Goal: Task Accomplishment & Management: Use online tool/utility

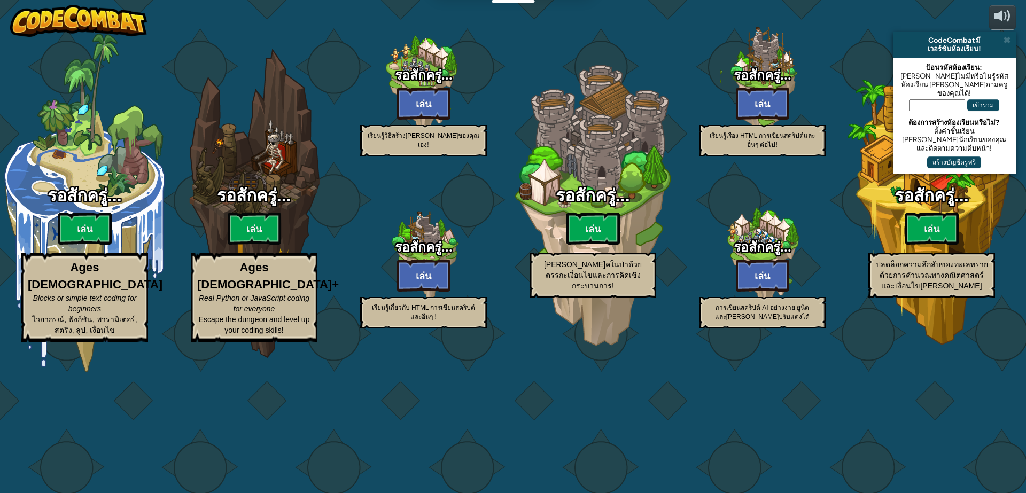
select select "th"
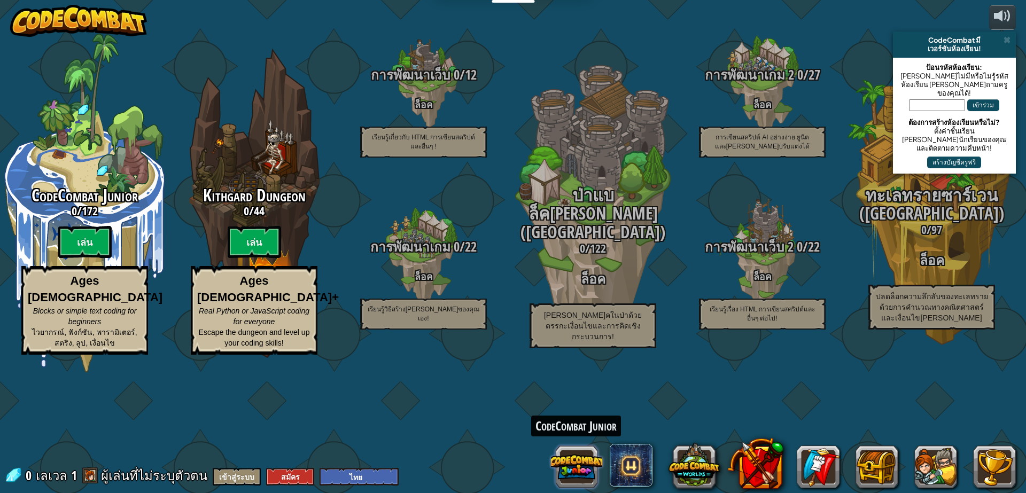
click at [566, 461] on button at bounding box center [576, 466] width 51 height 51
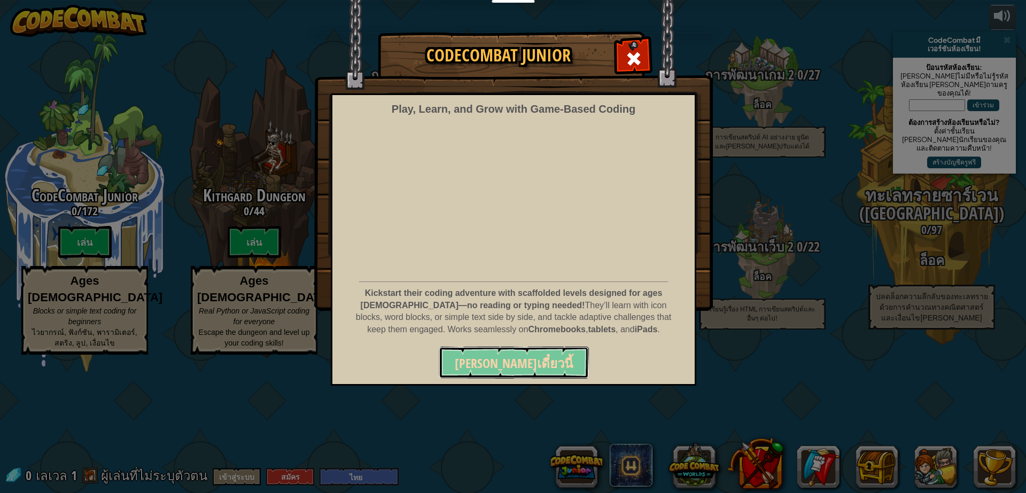
click at [525, 359] on span "[PERSON_NAME]เดี๋ยวนี้" at bounding box center [514, 363] width 118 height 17
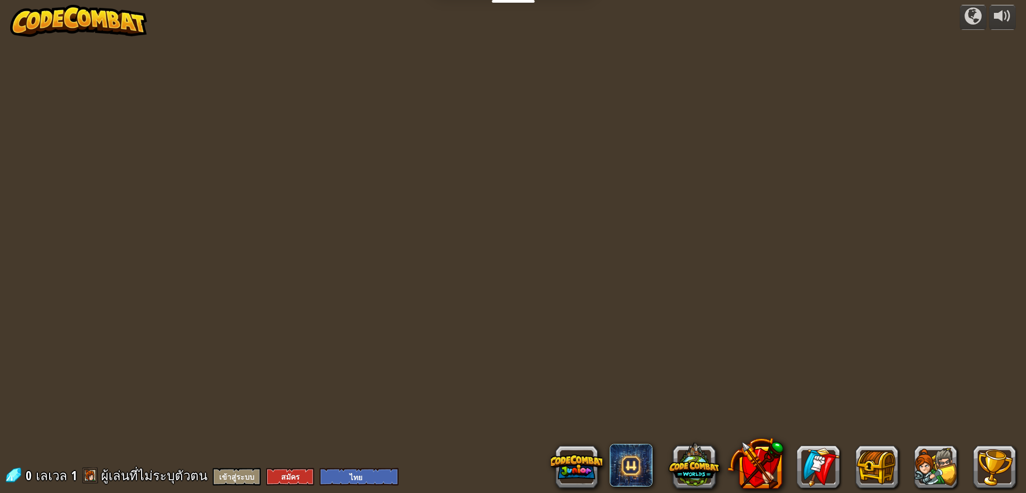
select select "th"
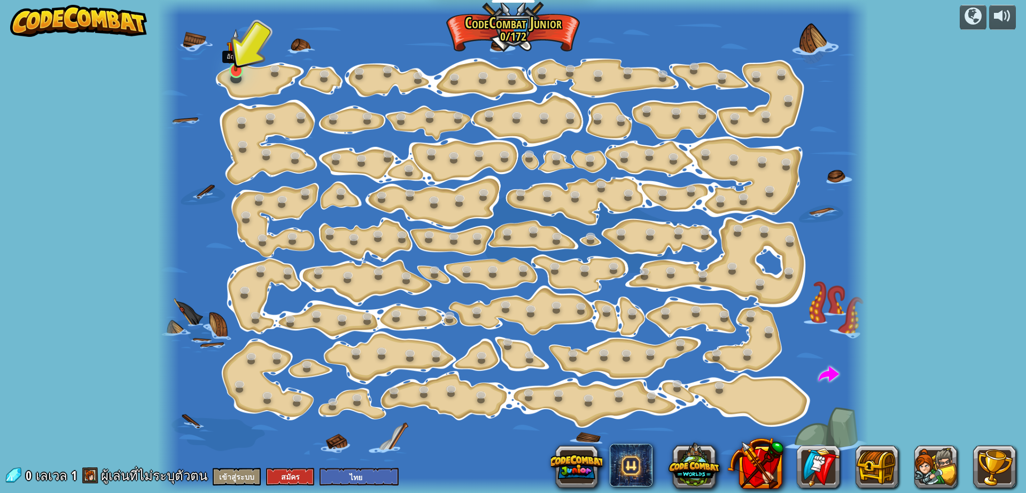
click at [236, 63] on img at bounding box center [236, 50] width 19 height 43
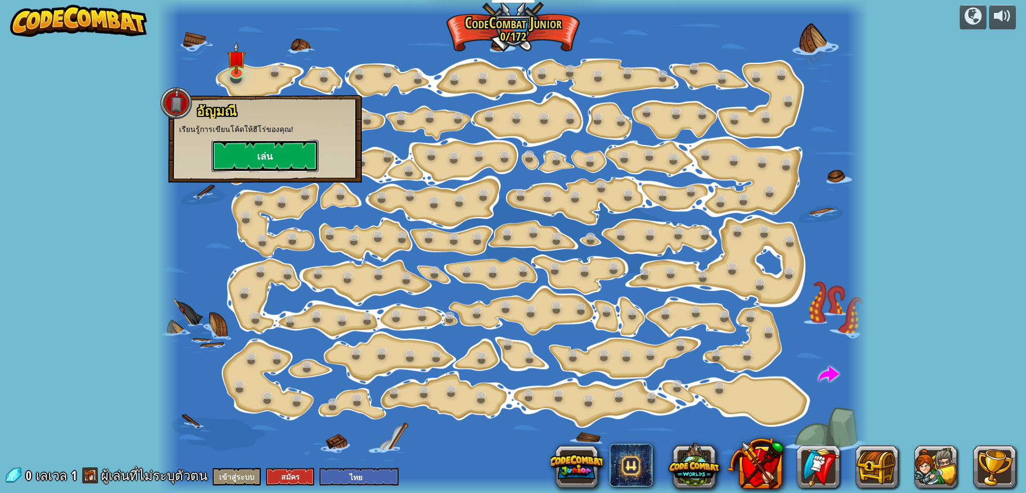
click at [244, 152] on button "เล่น" at bounding box center [265, 156] width 107 height 32
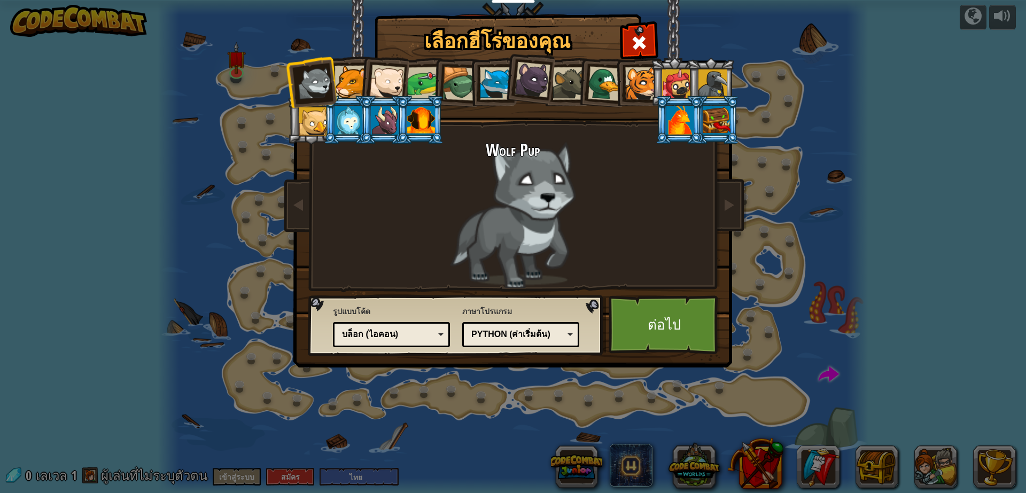
click at [385, 81] on div at bounding box center [386, 82] width 35 height 35
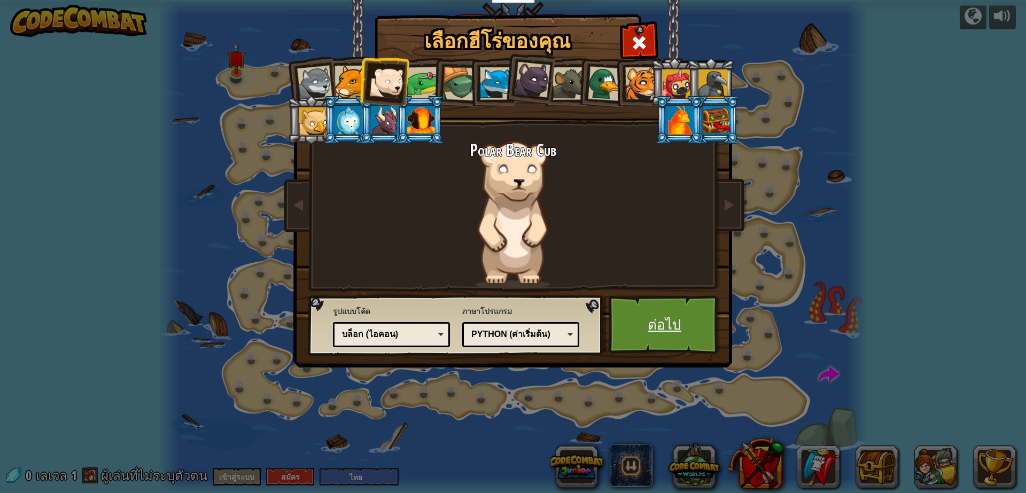
click at [641, 320] on link "ต่อไป" at bounding box center [665, 324] width 112 height 59
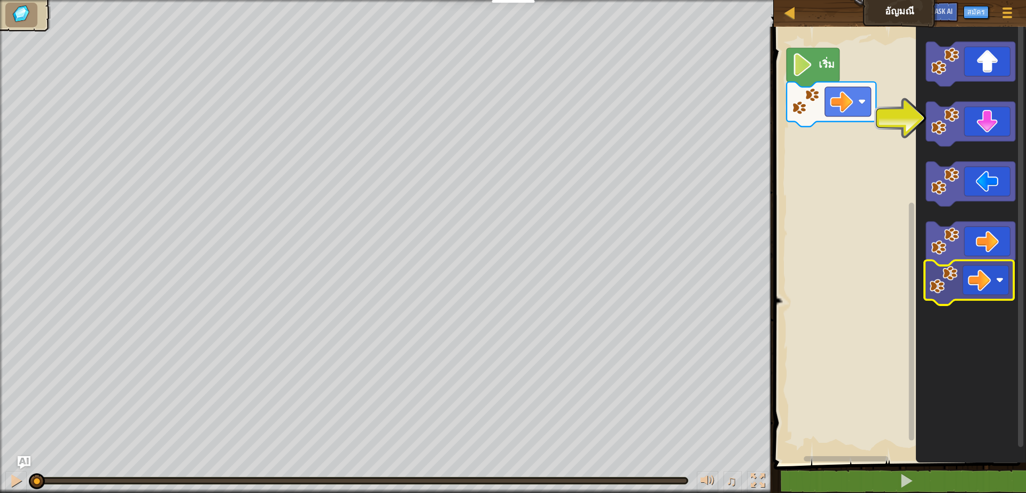
click at [992, 282] on icon "พื้นที่ทำงาน Blockly" at bounding box center [971, 242] width 110 height 442
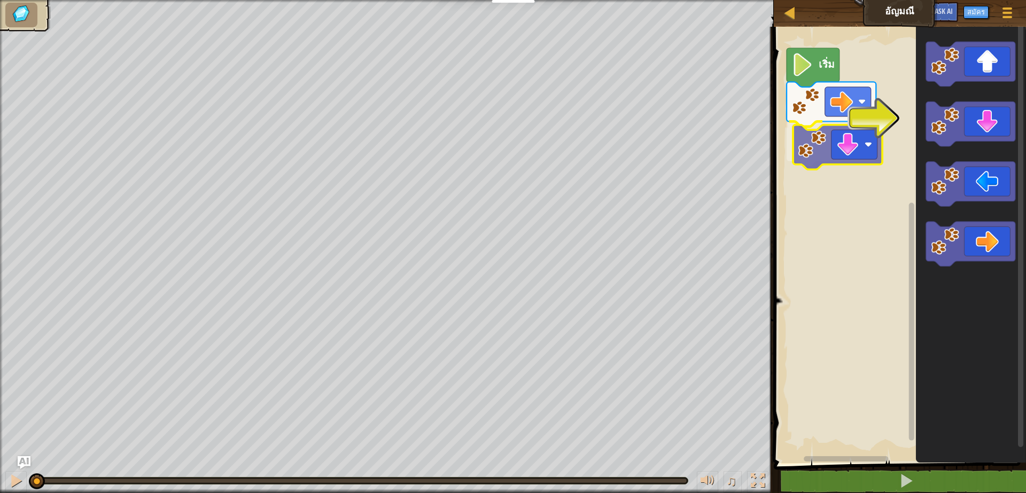
click at [836, 149] on div "เริ่ม" at bounding box center [897, 242] width 255 height 442
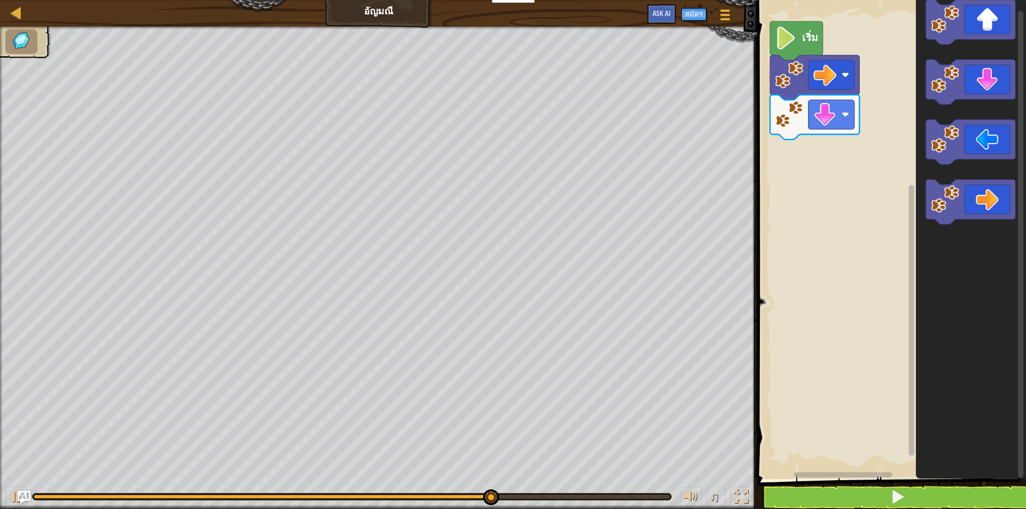
click at [910, 237] on div "เริ่ม" at bounding box center [890, 237] width 272 height 485
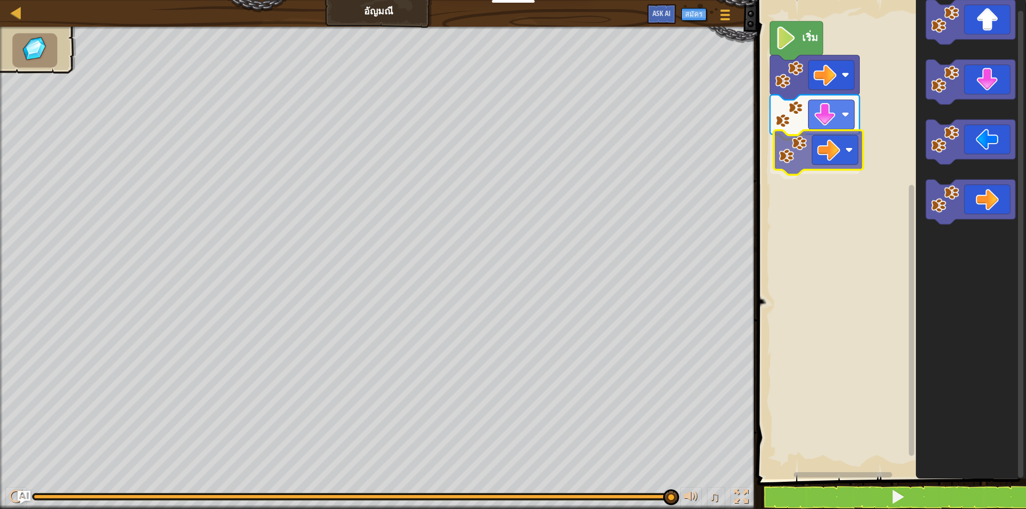
click at [827, 148] on div "เริ่ม" at bounding box center [890, 237] width 272 height 485
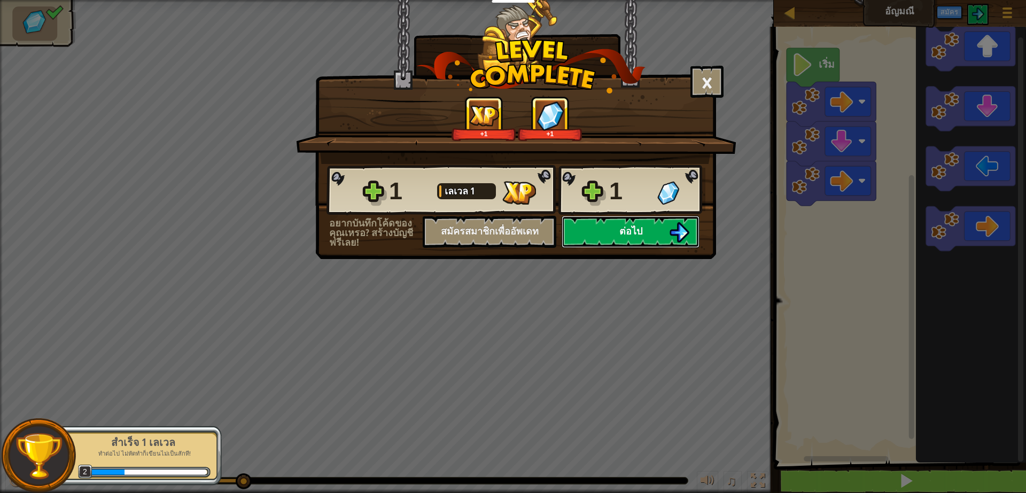
click at [632, 228] on span "ต่อไป" at bounding box center [630, 230] width 23 height 13
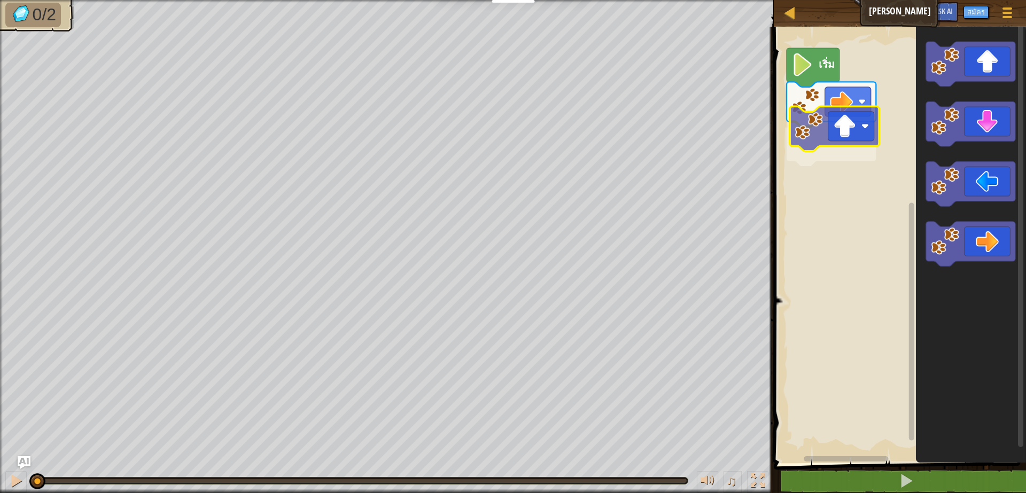
click at [814, 131] on div "เริ่ม" at bounding box center [897, 242] width 255 height 442
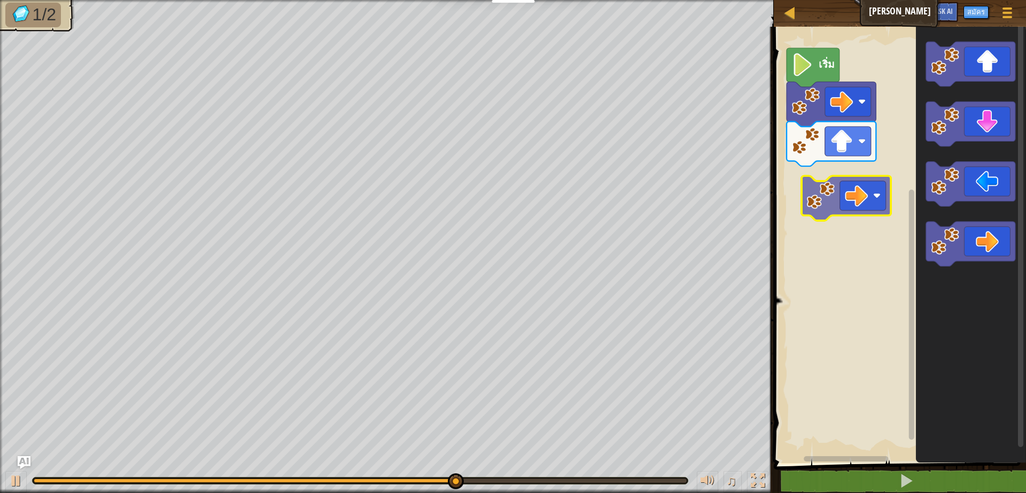
click at [853, 196] on div "เริ่ม" at bounding box center [897, 242] width 255 height 442
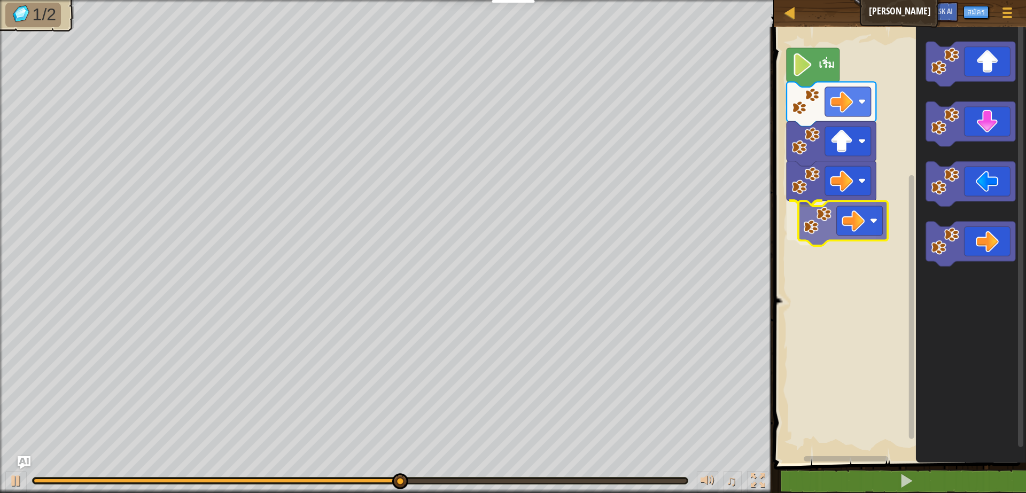
click at [865, 220] on div "เริ่ม" at bounding box center [897, 242] width 255 height 442
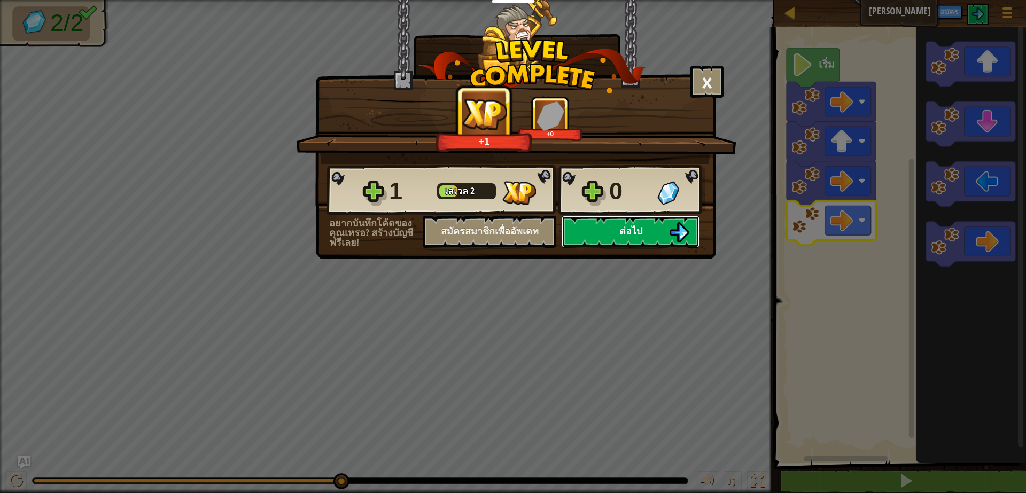
click at [629, 228] on span "ต่อไป" at bounding box center [630, 230] width 23 height 13
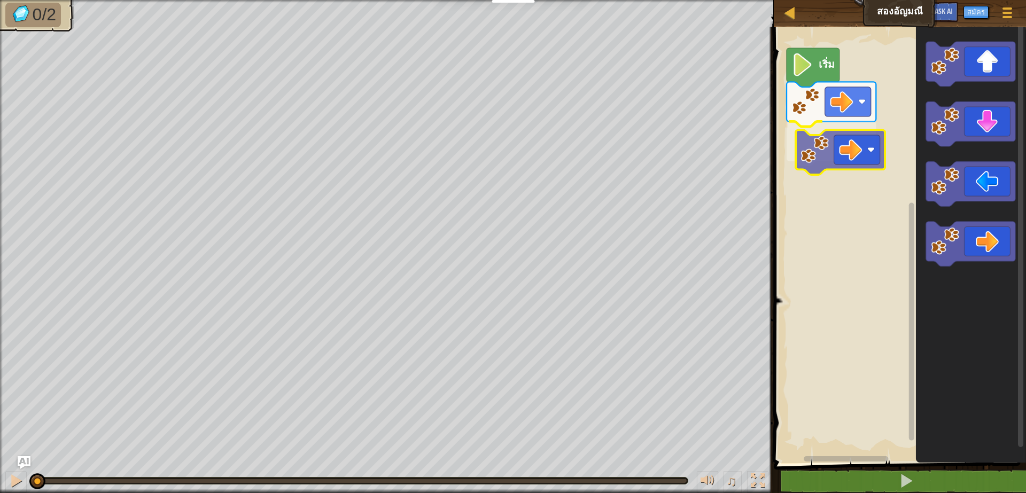
click at [877, 157] on div "เริ่ม" at bounding box center [897, 242] width 255 height 442
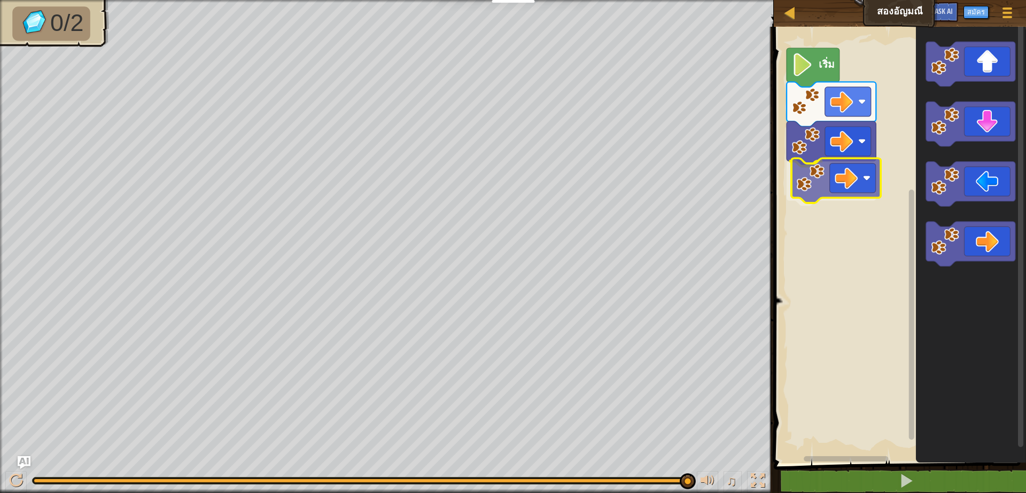
click at [863, 181] on div "เริ่ม" at bounding box center [897, 242] width 255 height 442
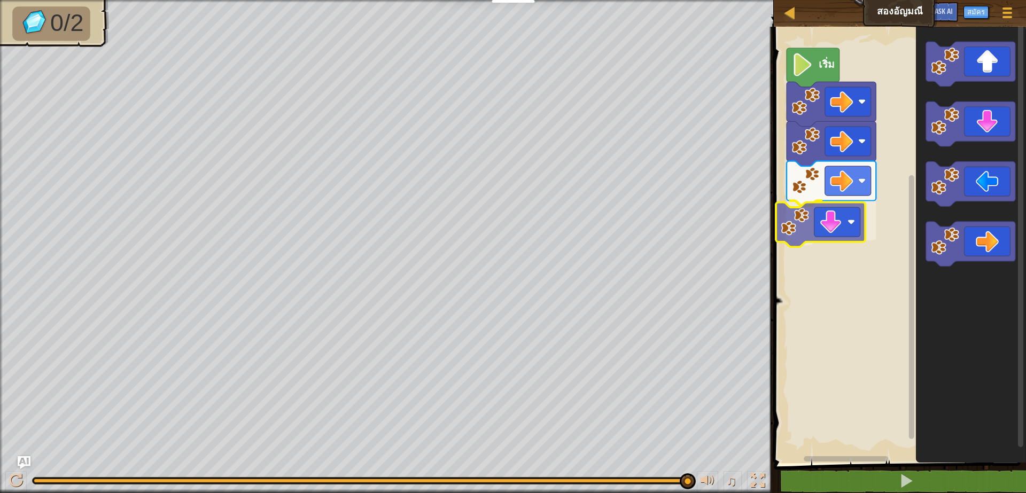
click at [840, 209] on div "เริ่ม" at bounding box center [897, 242] width 255 height 442
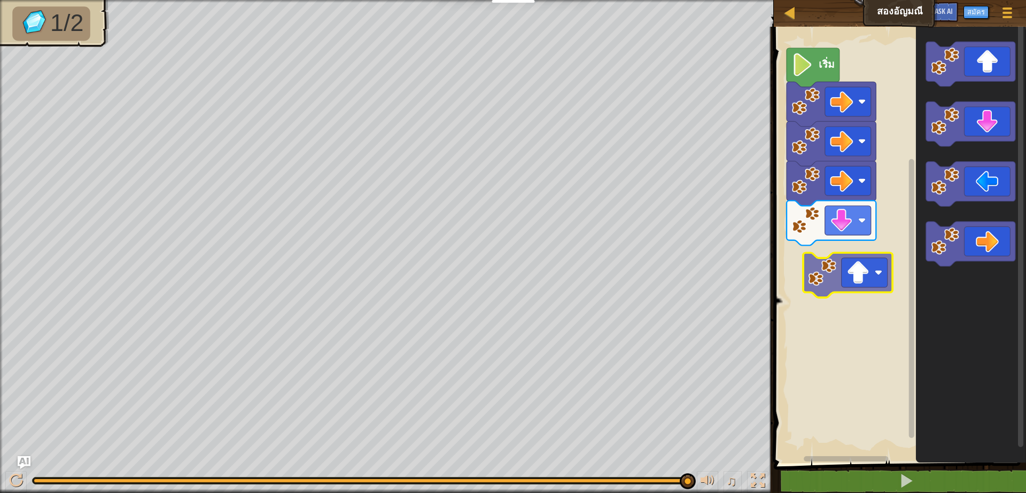
click at [872, 274] on div "เริ่ม" at bounding box center [897, 242] width 255 height 442
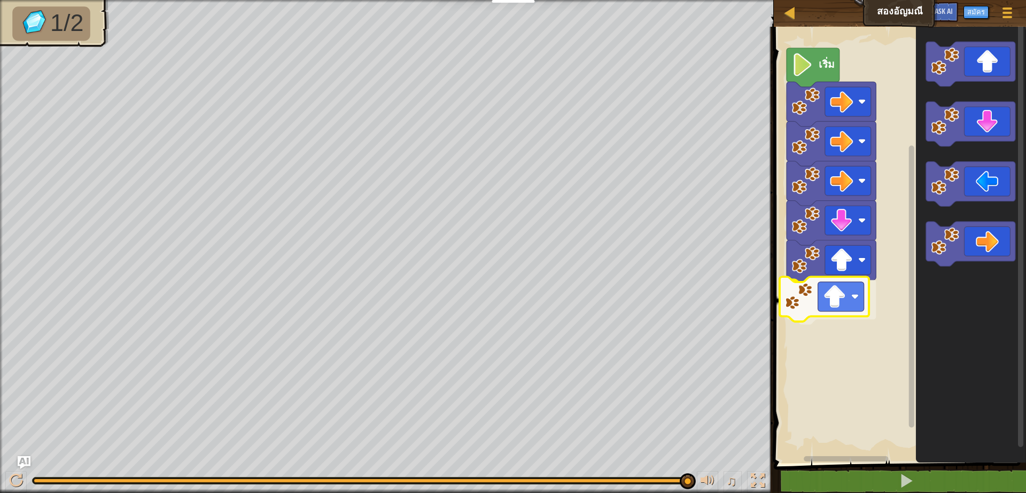
click at [846, 314] on div "เริ่ม" at bounding box center [897, 242] width 255 height 442
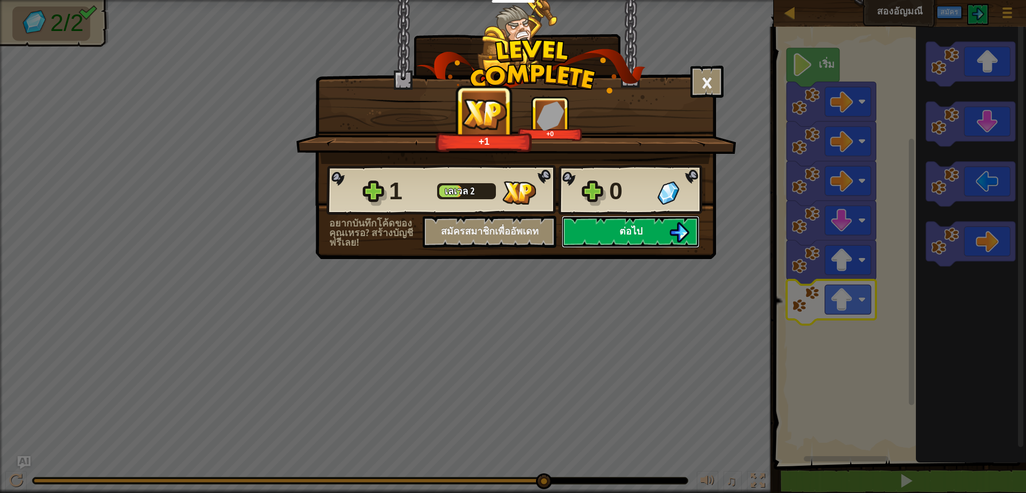
click at [633, 233] on span "ต่อไป" at bounding box center [630, 230] width 23 height 13
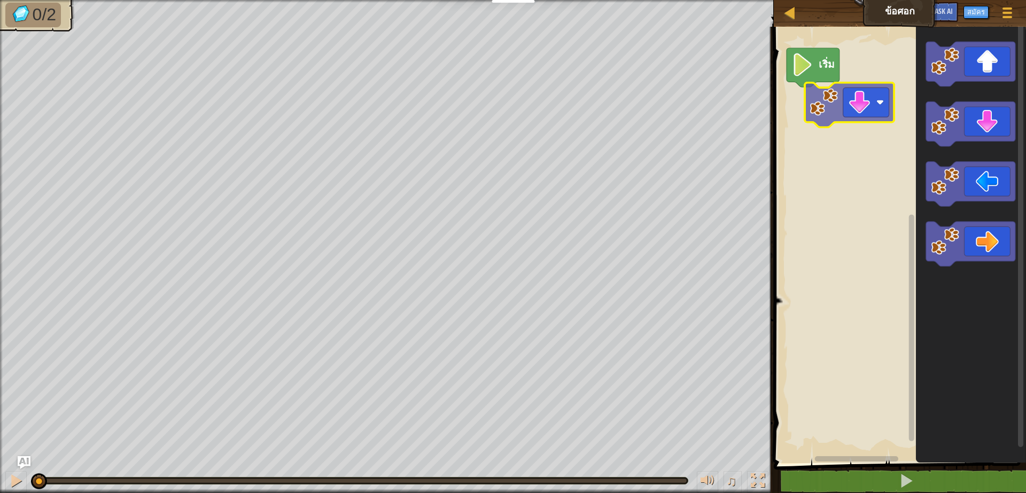
click at [857, 107] on div "เริ่ม" at bounding box center [897, 242] width 255 height 442
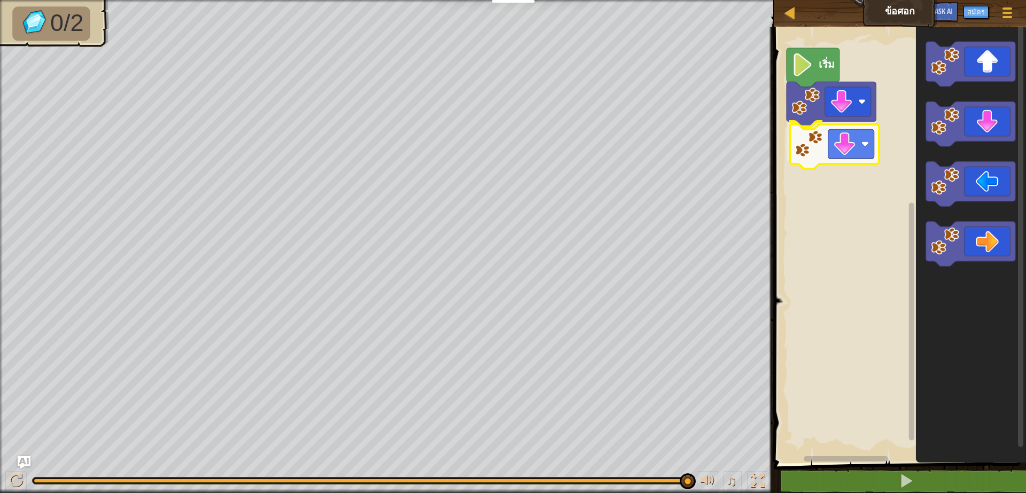
click at [812, 142] on div "เริ่ม" at bounding box center [897, 242] width 255 height 442
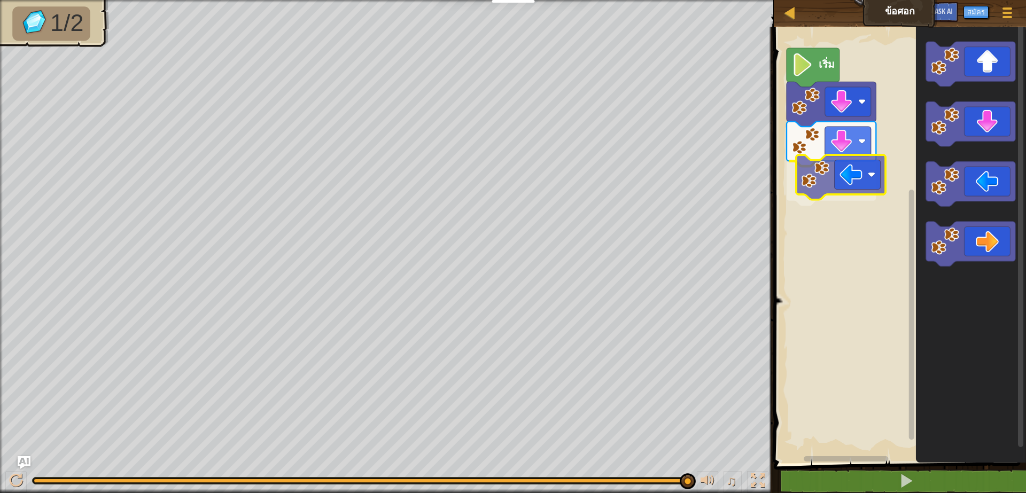
click at [842, 182] on div "เริ่ม" at bounding box center [897, 242] width 255 height 442
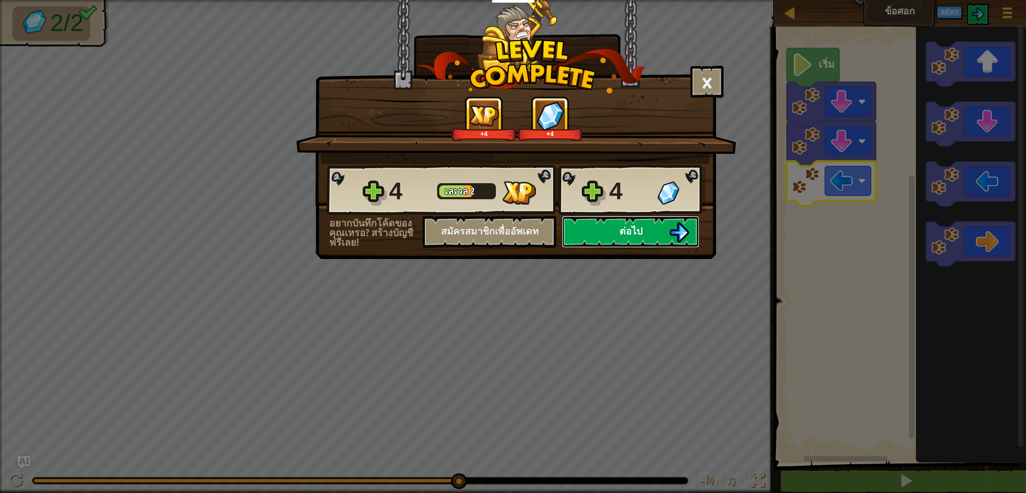
click at [657, 229] on button "ต่อไป" at bounding box center [631, 232] width 138 height 32
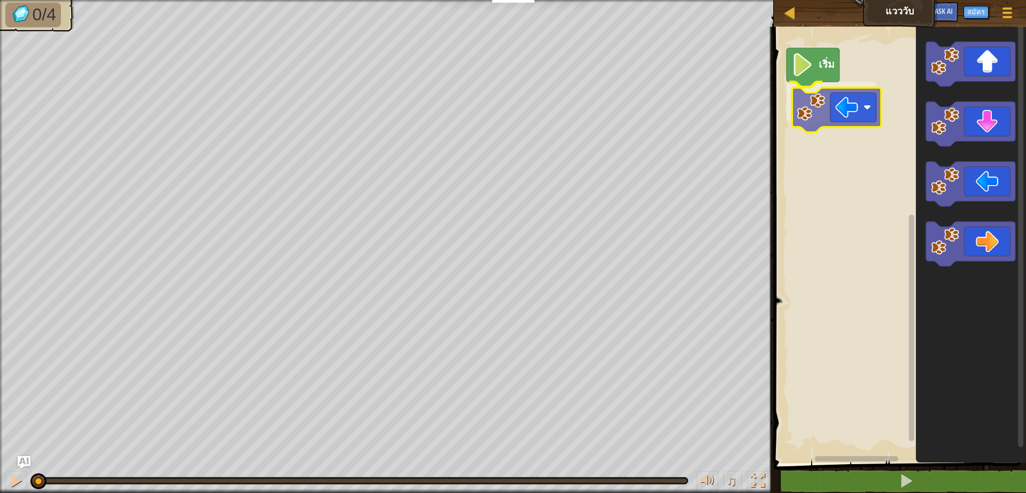
click at [836, 123] on div "เริ่ม" at bounding box center [897, 242] width 255 height 442
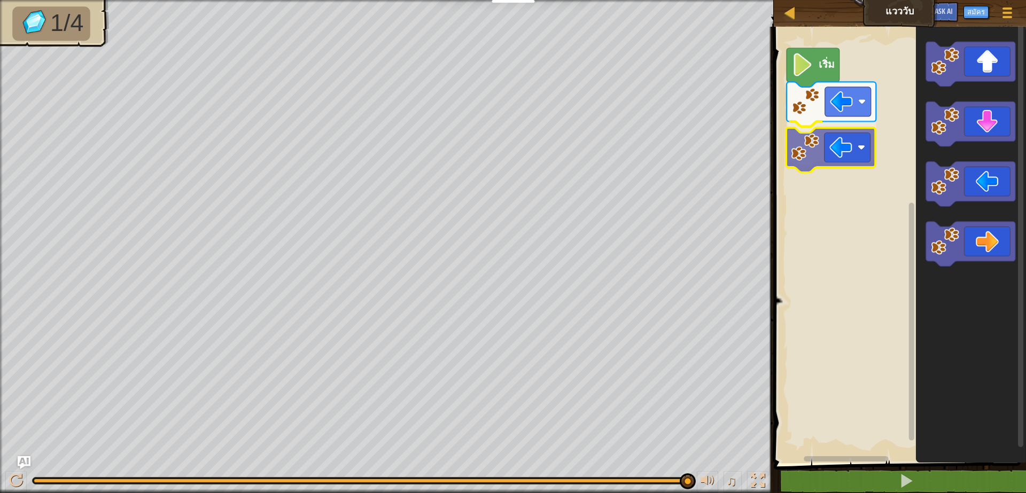
click at [846, 152] on div "เริ่ม" at bounding box center [897, 242] width 255 height 442
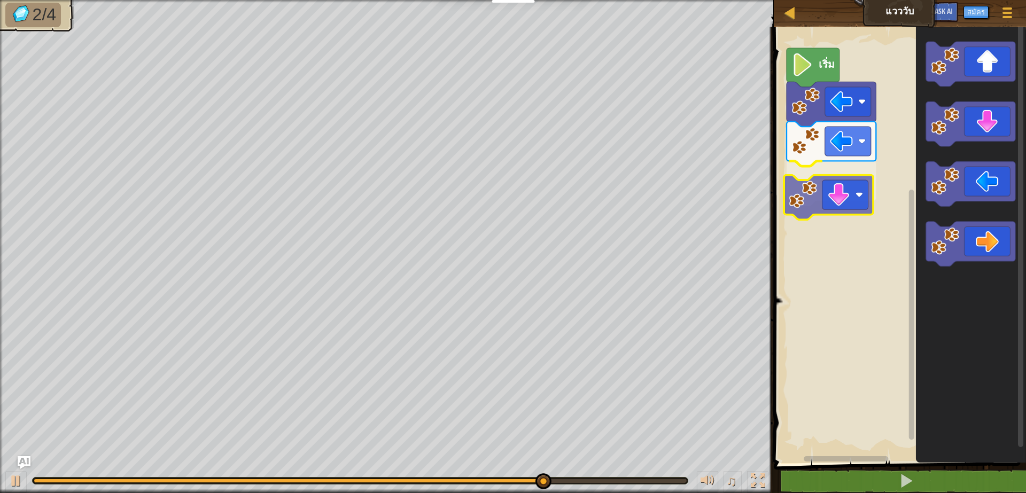
click at [837, 188] on div "เริ่ม" at bounding box center [897, 242] width 255 height 442
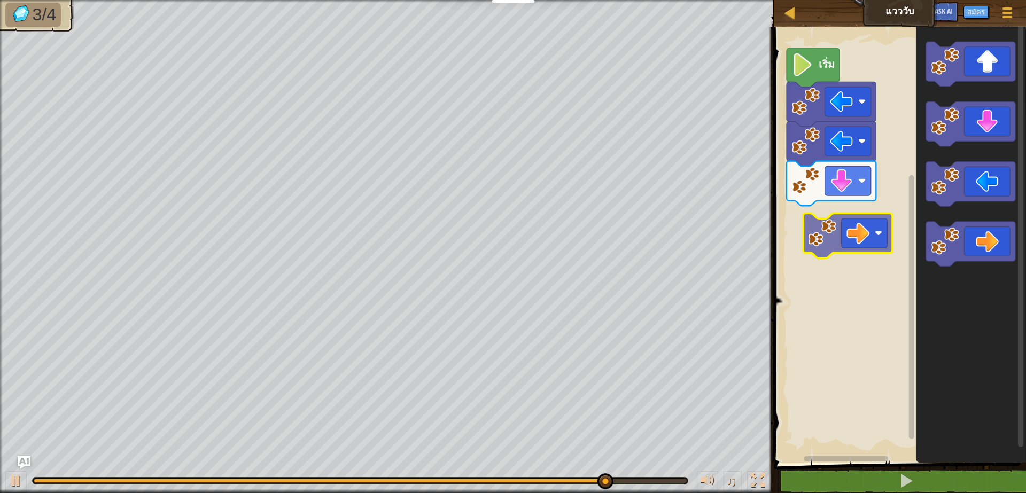
click at [840, 239] on div "เริ่ม" at bounding box center [897, 242] width 255 height 442
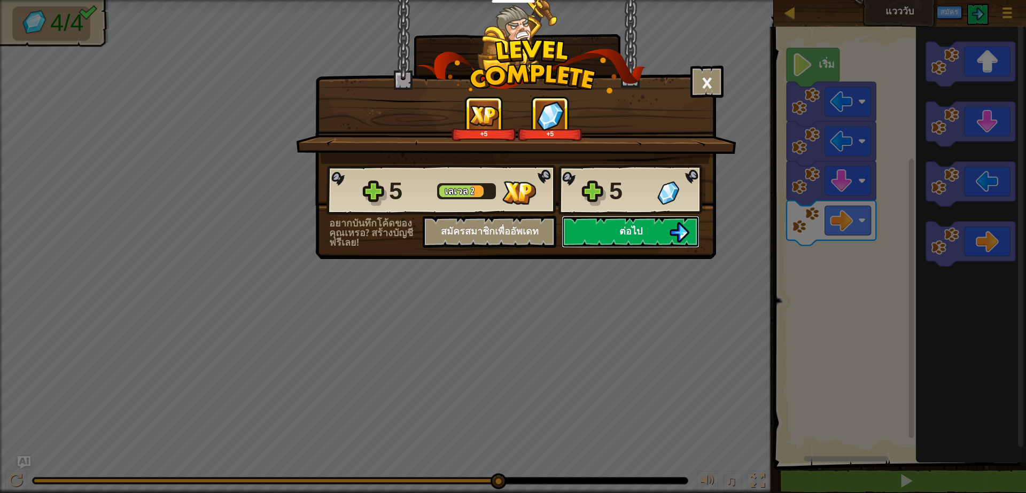
click at [637, 232] on span "ต่อไป" at bounding box center [630, 230] width 23 height 13
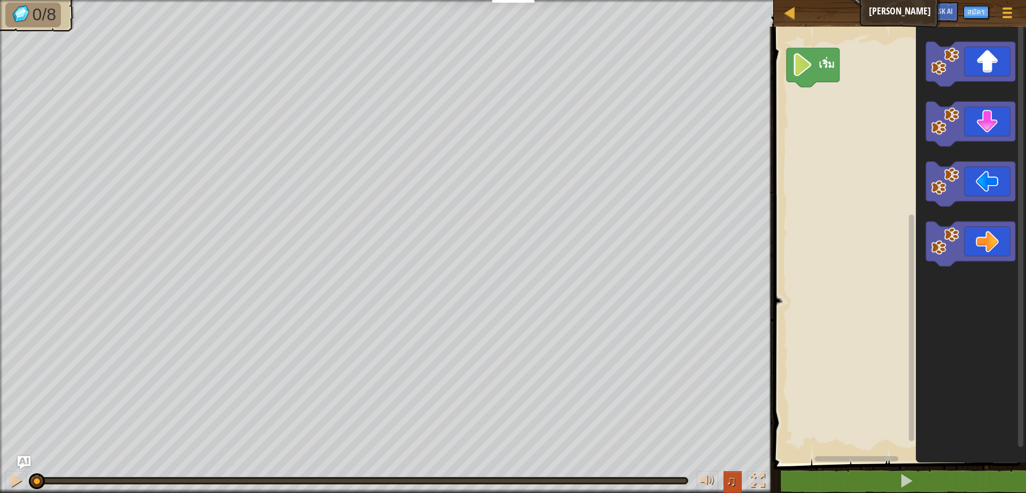
click at [734, 480] on span "♫" at bounding box center [731, 481] width 11 height 16
click at [707, 482] on div at bounding box center [707, 481] width 14 height 14
click at [708, 480] on div at bounding box center [707, 481] width 14 height 14
click at [971, 77] on icon "พื้นที่ทำงาน Blockly" at bounding box center [970, 64] width 89 height 45
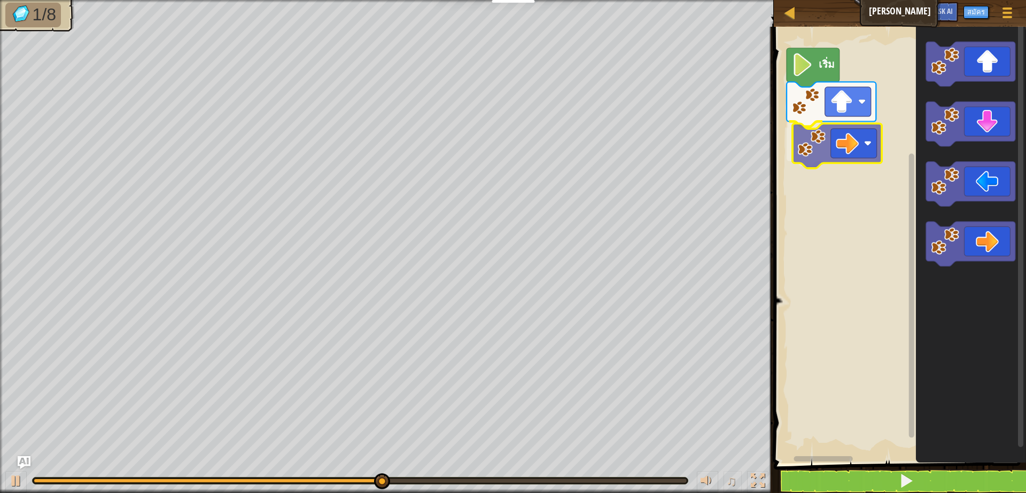
click at [833, 133] on div "เริ่ม" at bounding box center [897, 242] width 255 height 442
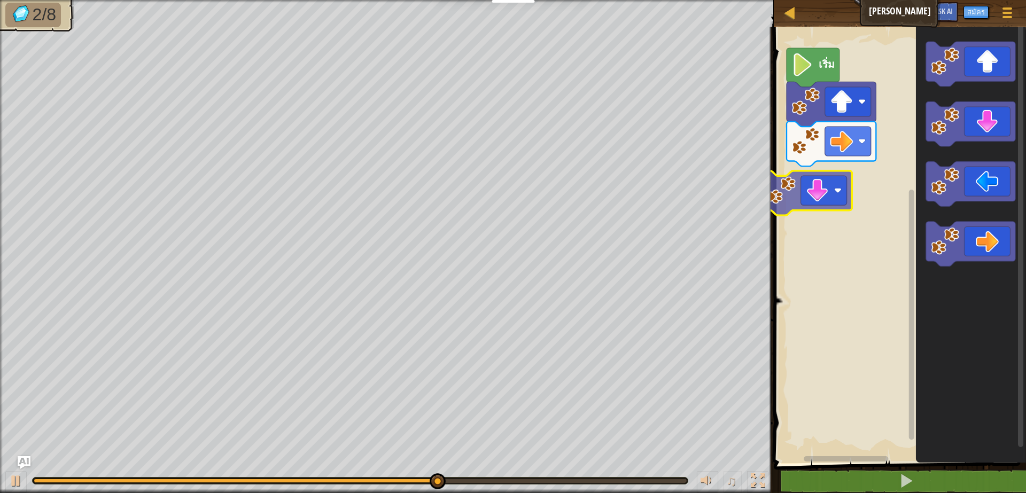
click at [815, 180] on div "เริ่ม" at bounding box center [897, 242] width 255 height 442
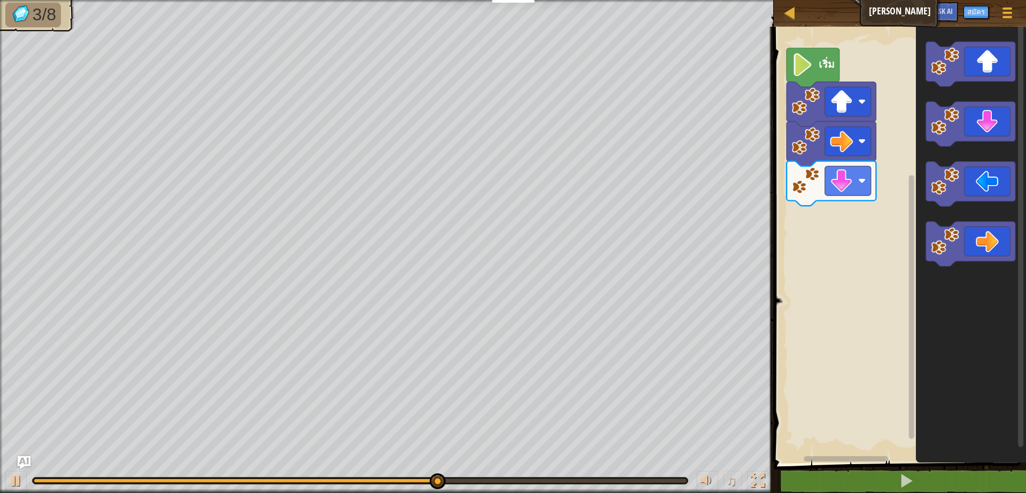
click at [845, 215] on div "เริ่ม" at bounding box center [897, 242] width 255 height 442
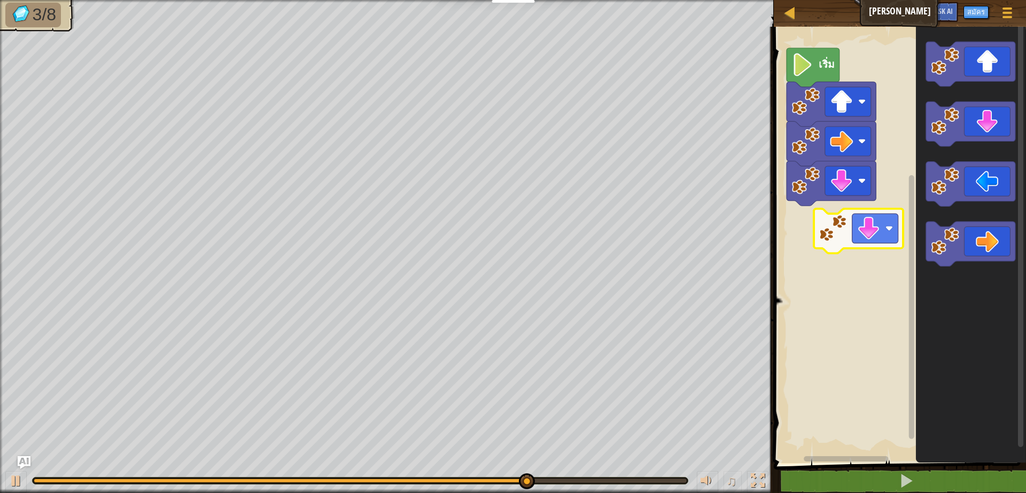
click at [829, 221] on div "เริ่ม" at bounding box center [897, 242] width 255 height 442
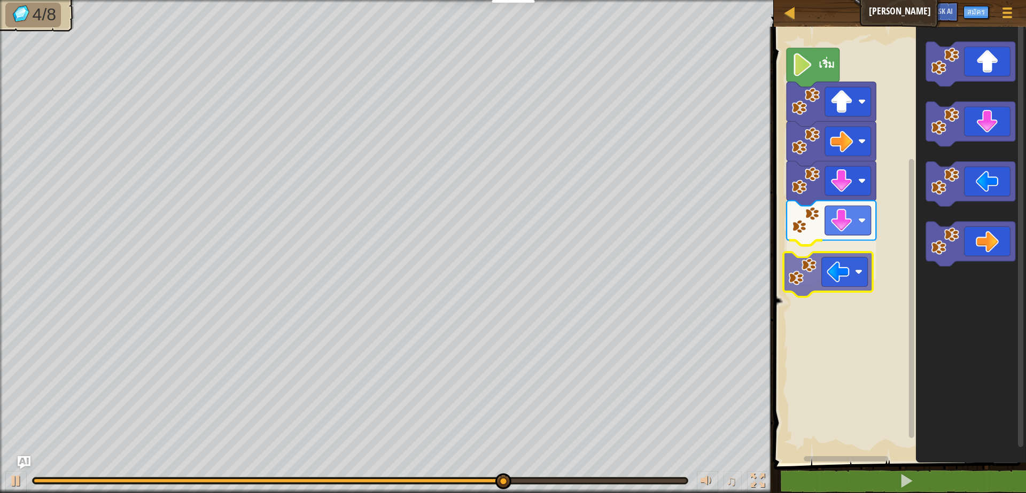
click at [817, 277] on div "เริ่ม" at bounding box center [897, 242] width 255 height 442
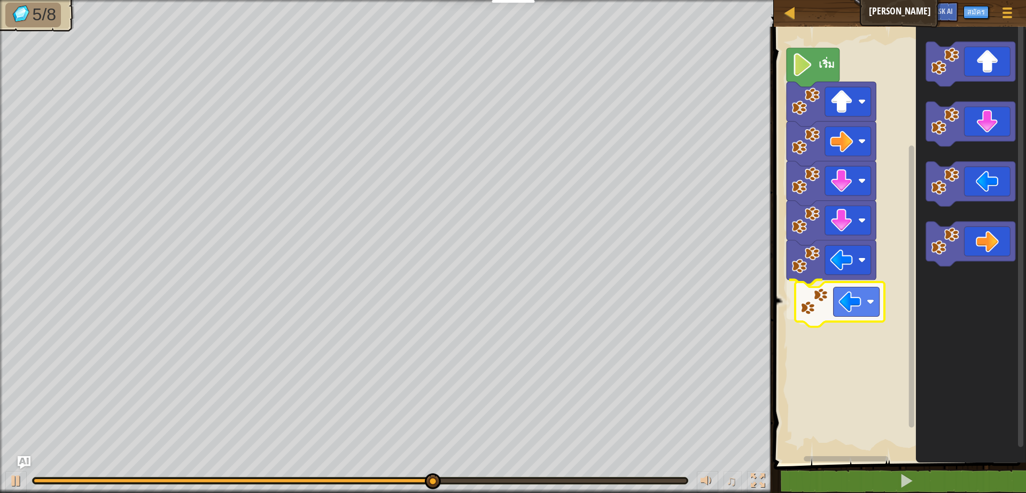
click at [814, 313] on div "เริ่ม" at bounding box center [897, 242] width 255 height 442
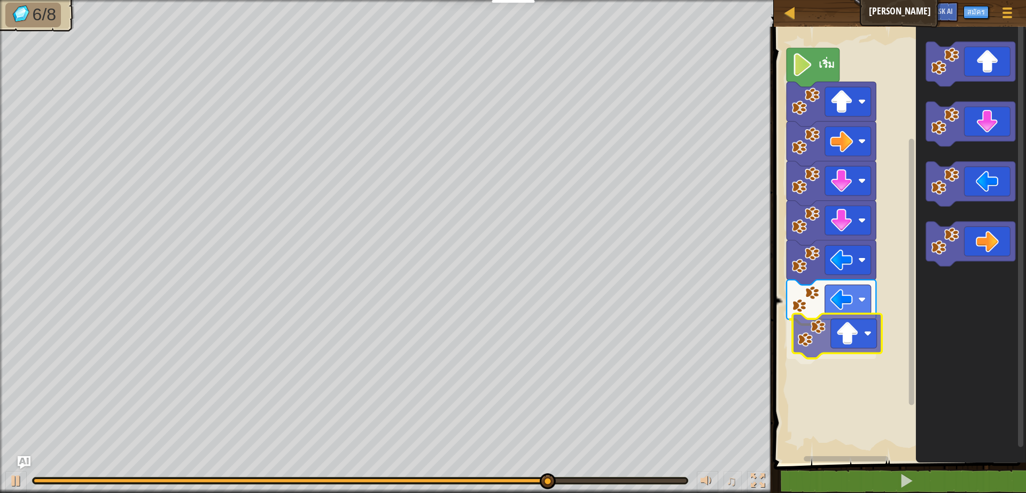
click at [851, 345] on div "เริ่ม" at bounding box center [897, 242] width 255 height 442
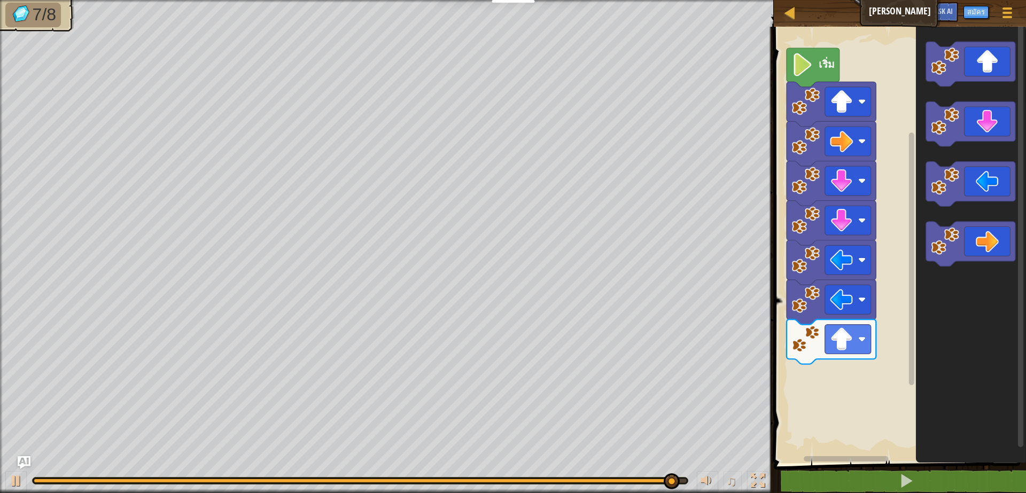
click at [904, 304] on div "เริ่ม" at bounding box center [897, 242] width 255 height 442
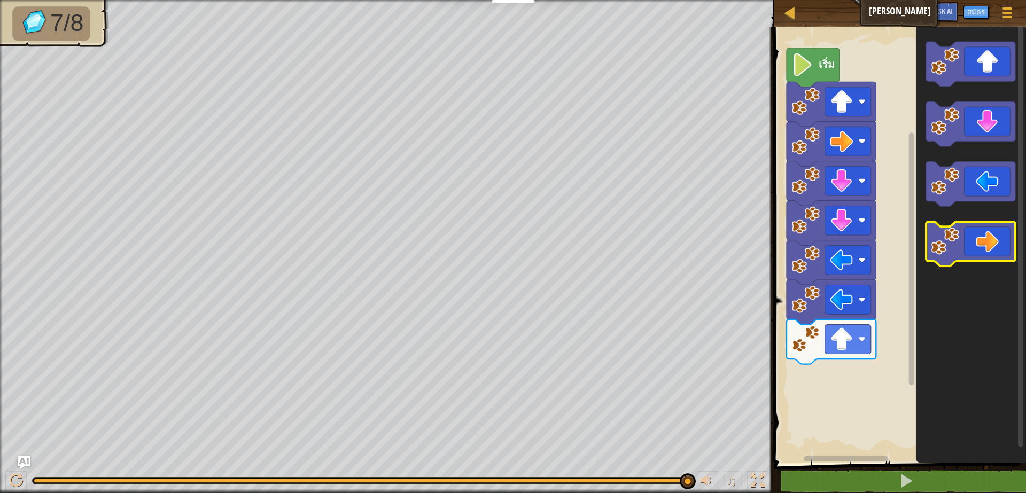
click at [956, 189] on g "พื้นที่ทำงาน Blockly" at bounding box center [970, 154] width 89 height 225
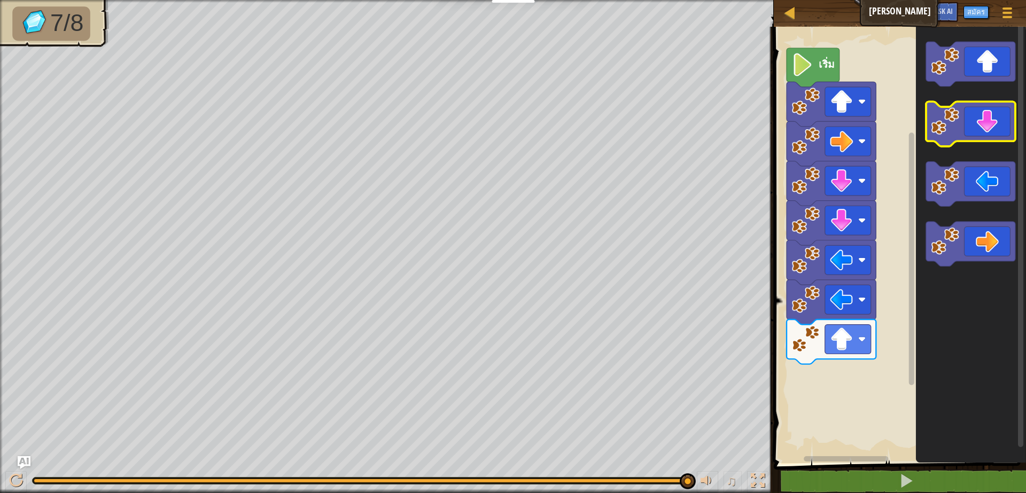
click at [953, 103] on g "พื้นที่ทำงาน Blockly" at bounding box center [970, 154] width 89 height 225
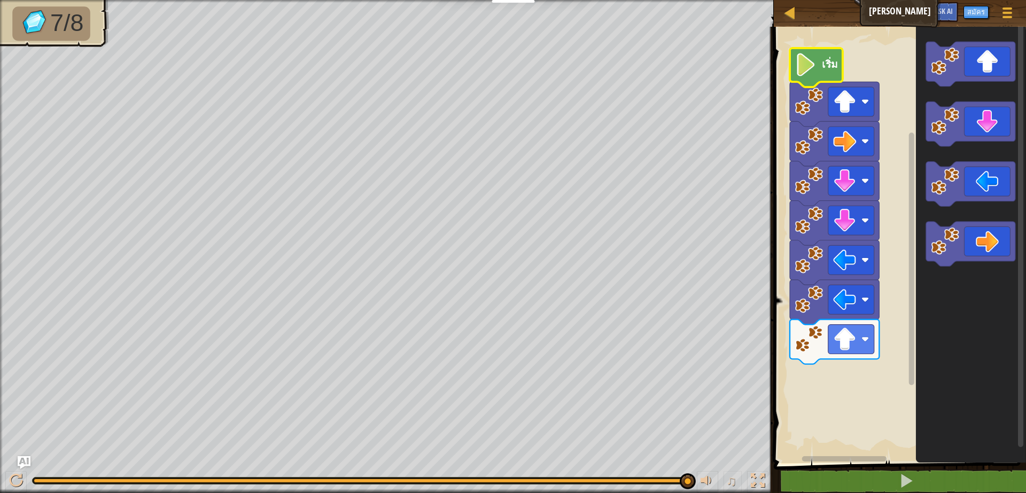
click at [824, 65] on text "เริ่ม" at bounding box center [830, 64] width 16 height 14
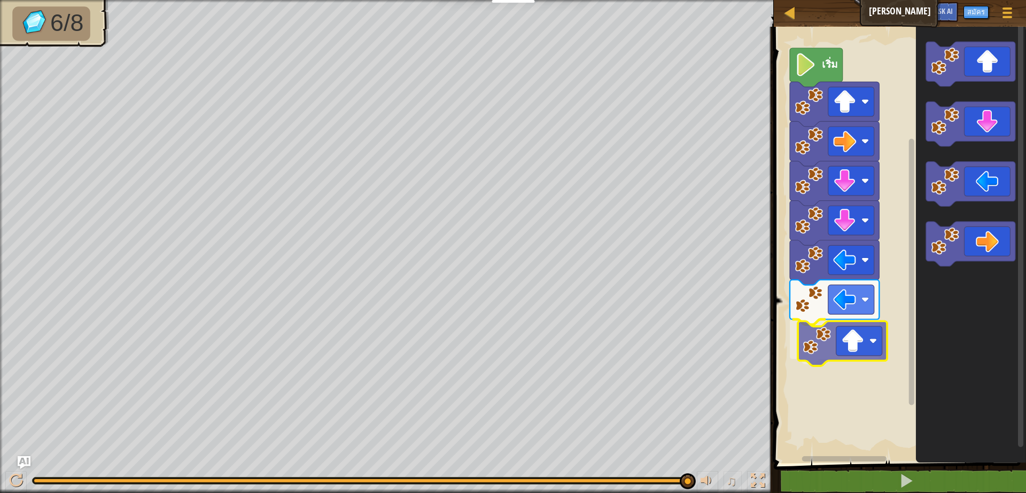
click at [885, 345] on div "เริ่ม" at bounding box center [897, 242] width 255 height 442
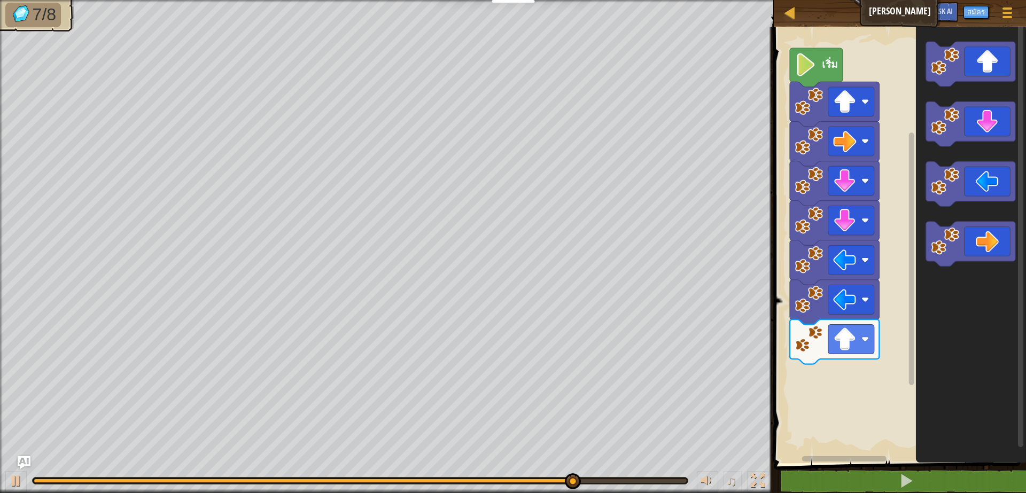
click at [901, 282] on div "เริ่ม" at bounding box center [897, 242] width 255 height 442
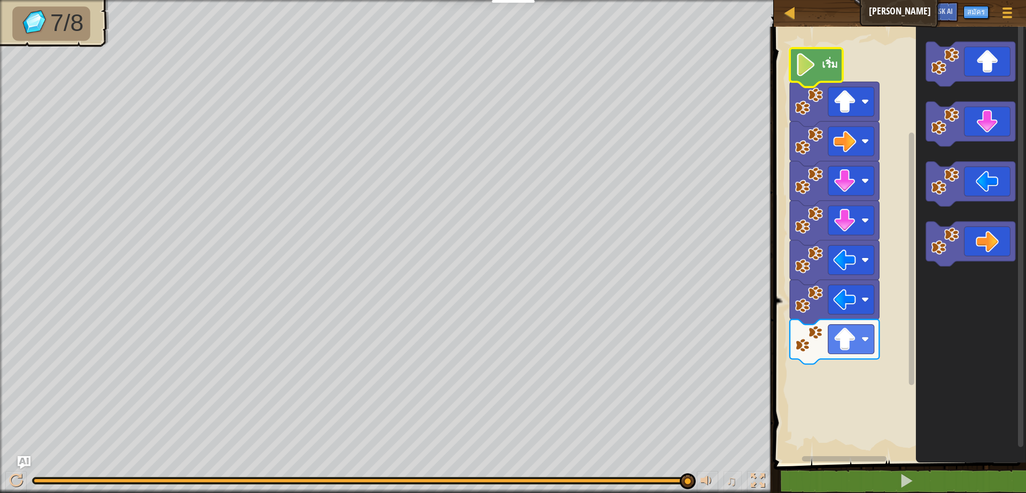
click at [810, 61] on image "พื้นที่ทำงาน Blockly" at bounding box center [806, 64] width 22 height 23
click at [817, 76] on icon "พื้นที่ทำงาน Blockly" at bounding box center [816, 67] width 53 height 39
click at [825, 67] on text "เริ่ม" at bounding box center [830, 64] width 16 height 14
click at [811, 66] on image "พื้นที่ทำงาน Blockly" at bounding box center [806, 64] width 22 height 23
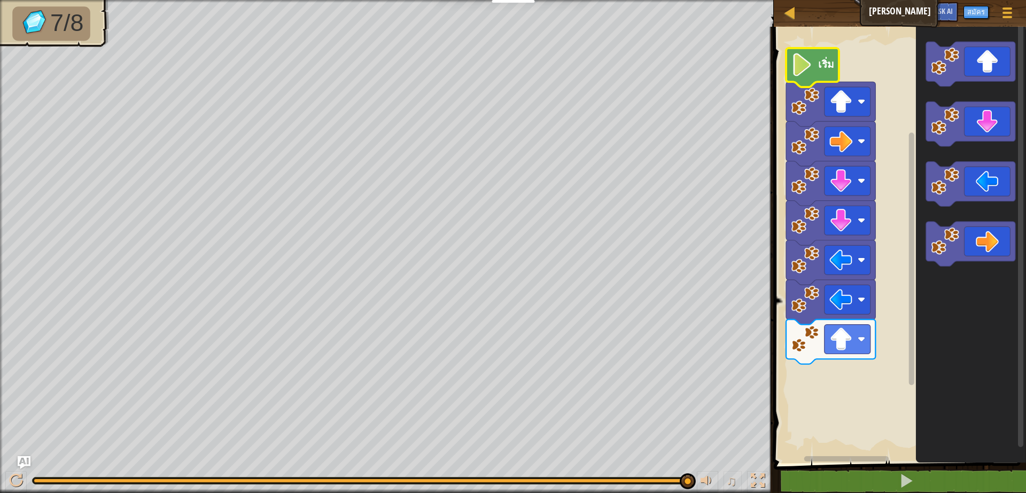
click at [807, 66] on image "พื้นที่ทำงาน Blockly" at bounding box center [802, 64] width 22 height 23
click at [955, 233] on g "พื้นที่ทำงาน Blockly" at bounding box center [970, 154] width 89 height 225
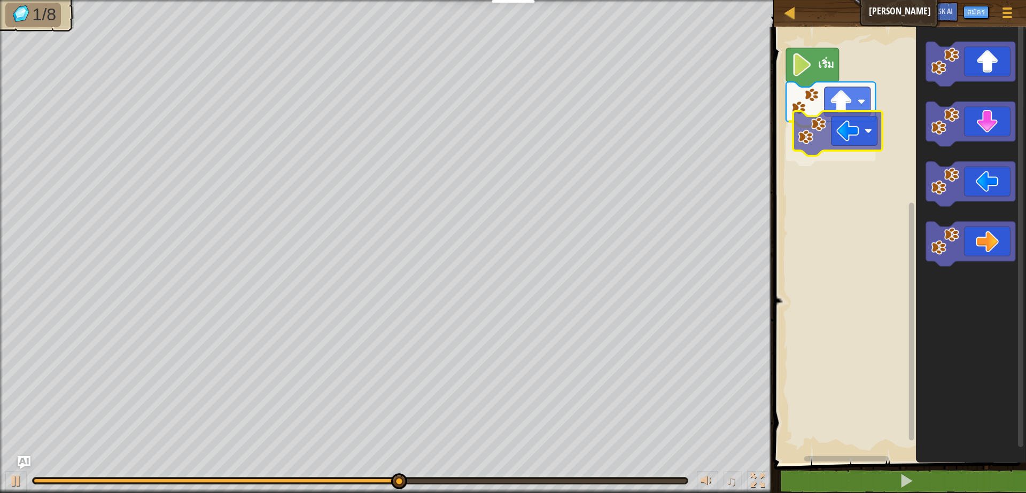
click at [843, 126] on div "เริ่ม" at bounding box center [897, 242] width 255 height 442
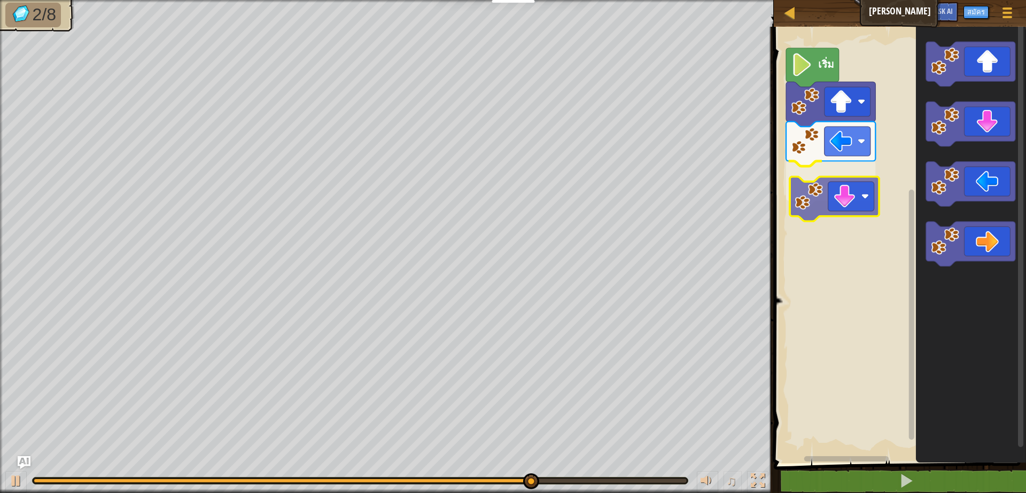
click at [851, 190] on div "เริ่ม" at bounding box center [897, 242] width 255 height 442
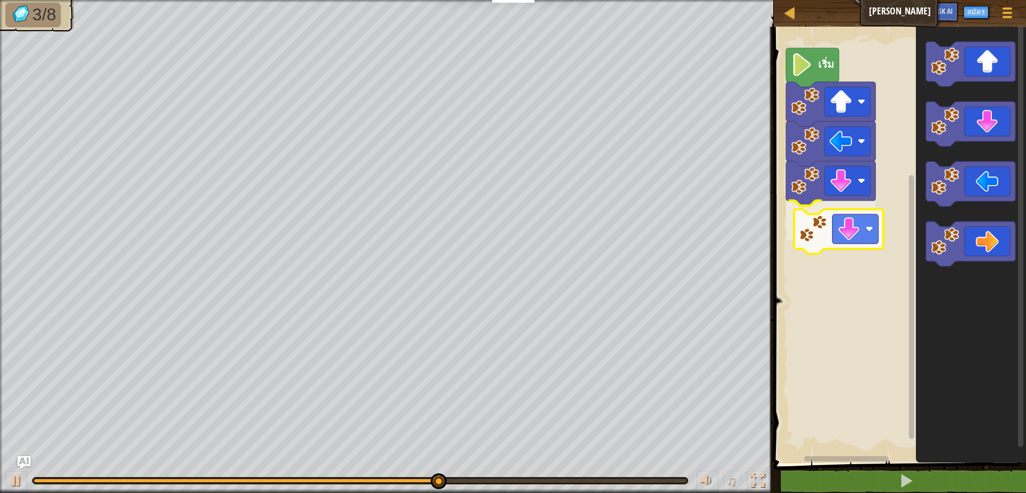
click at [843, 231] on div "เริ่ม" at bounding box center [897, 242] width 255 height 442
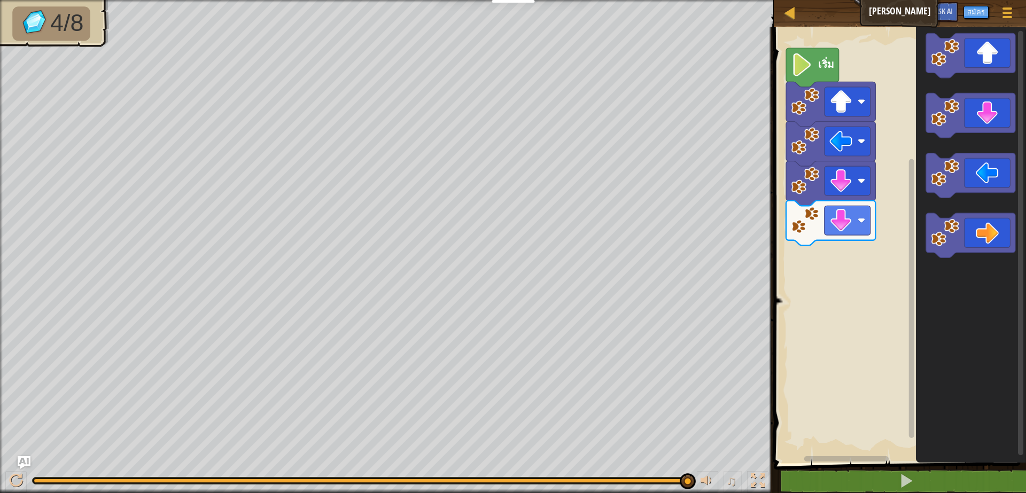
click at [989, 219] on icon "พื้นที่ทำงาน Blockly" at bounding box center [971, 242] width 110 height 442
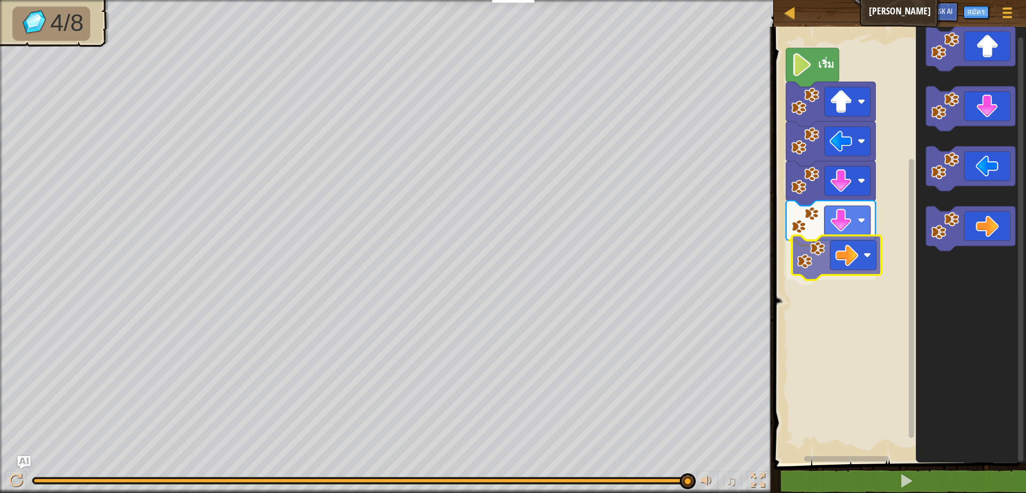
click at [851, 249] on div "เริ่ม" at bounding box center [897, 242] width 255 height 442
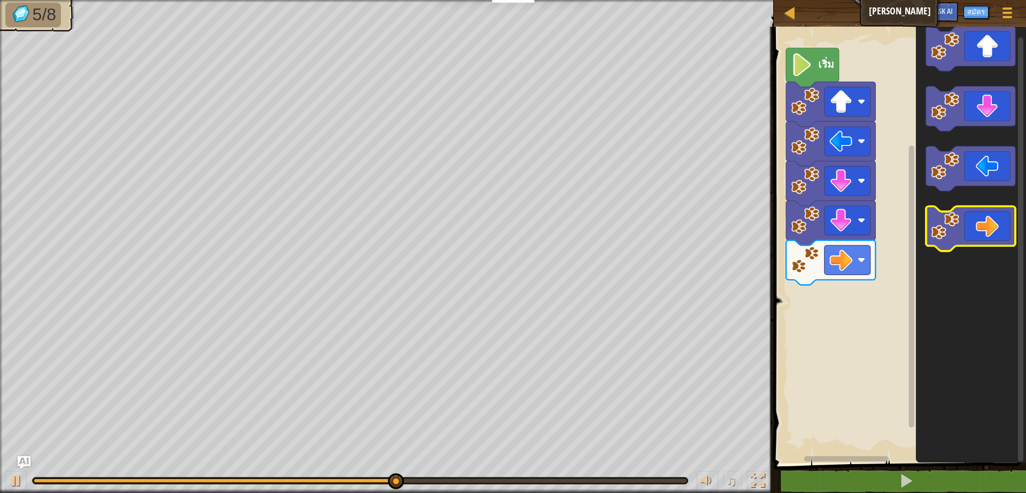
click at [995, 242] on icon "พื้นที่ทำงาน Blockly" at bounding box center [971, 242] width 110 height 442
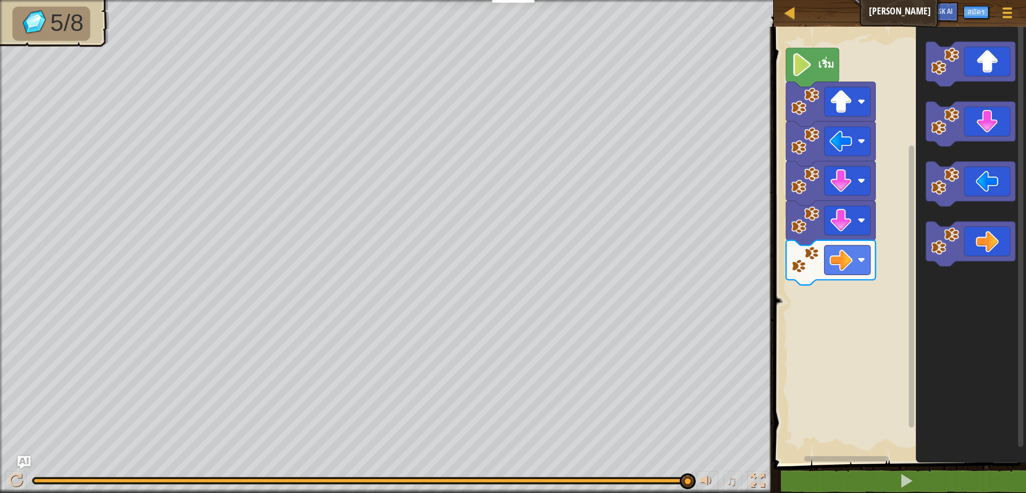
click at [916, 434] on icon "พื้นที่ทำงาน Blockly" at bounding box center [971, 242] width 110 height 442
click at [867, 287] on div "เริ่ม" at bounding box center [897, 242] width 255 height 442
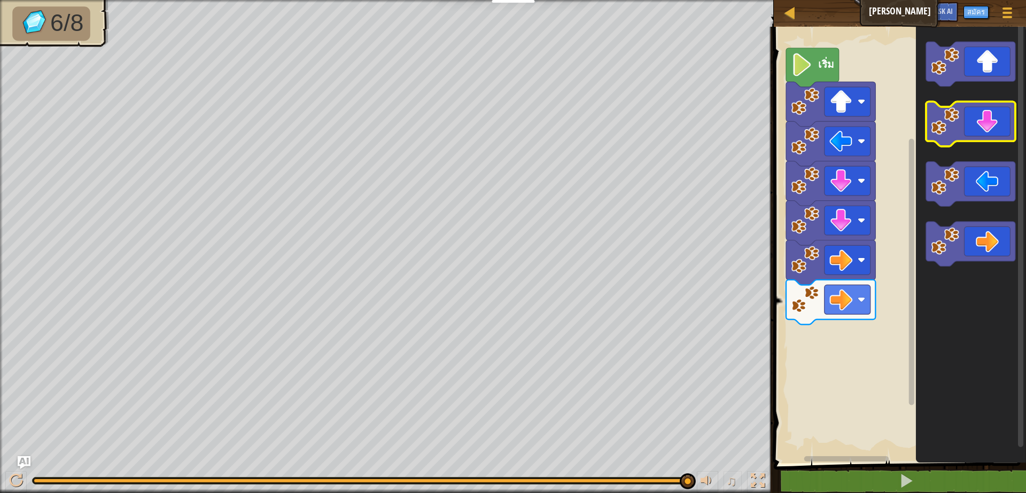
click at [946, 128] on g "พื้นที่ทำงาน Blockly" at bounding box center [970, 154] width 89 height 225
